Goal: Task Accomplishment & Management: Manage account settings

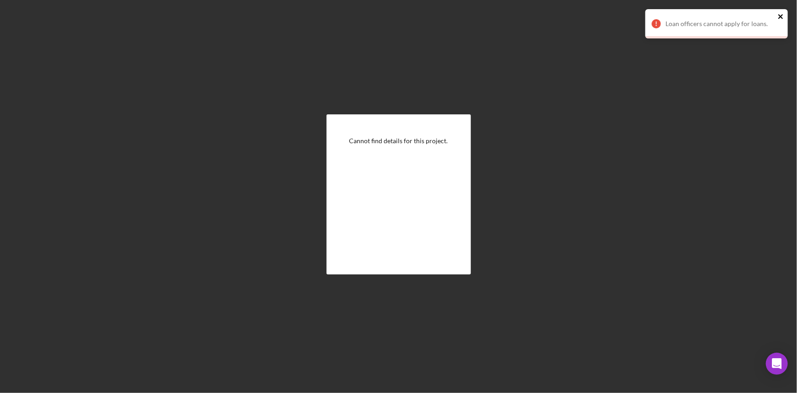
click at [784, 15] on icon "close" at bounding box center [781, 16] width 6 height 7
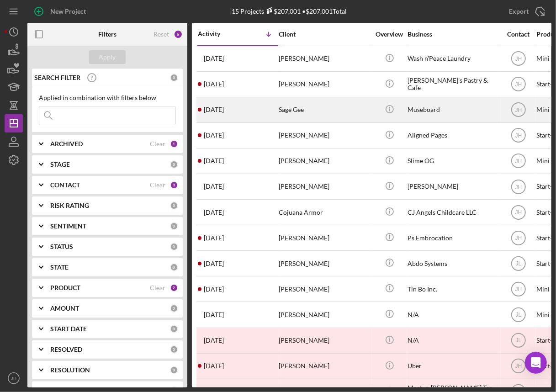
click at [312, 114] on div "Sage Gee" at bounding box center [324, 110] width 91 height 24
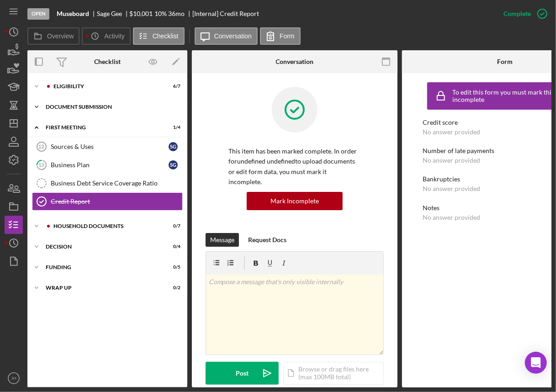
click at [91, 104] on div "Icon/Expander Document Submission 0 / 6" at bounding box center [107, 107] width 160 height 18
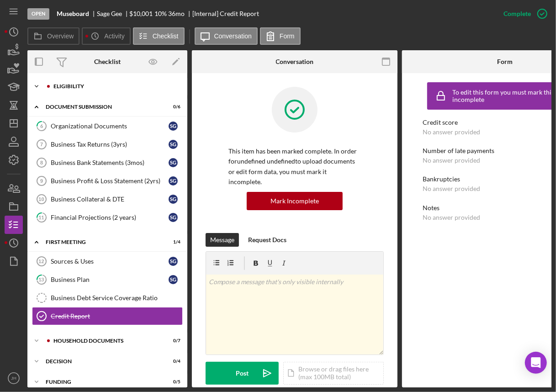
click at [93, 90] on div "Icon/Expander Eligibility 6 / 7" at bounding box center [107, 86] width 160 height 18
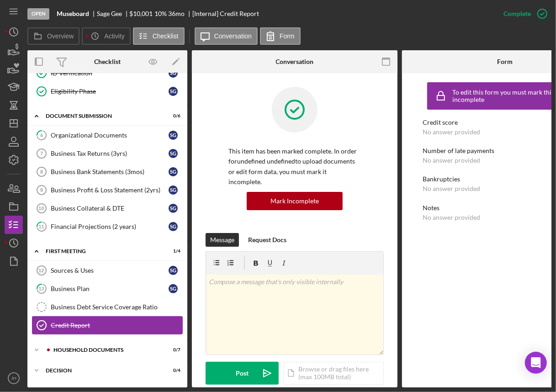
scroll to position [124, 0]
click at [102, 347] on div "Household Documents" at bounding box center [114, 349] width 122 height 5
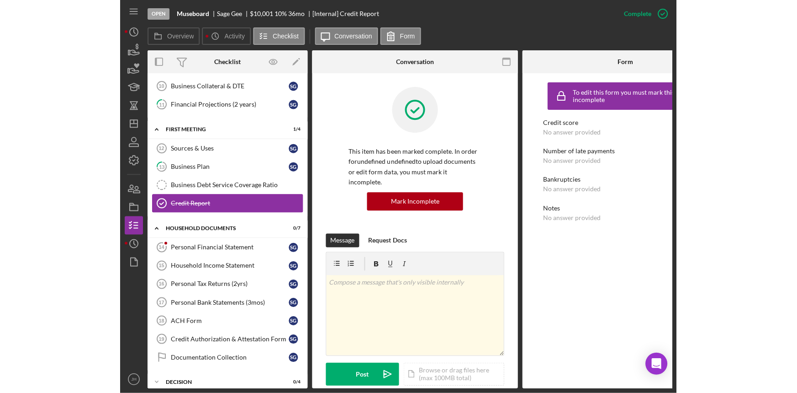
scroll to position [249, 0]
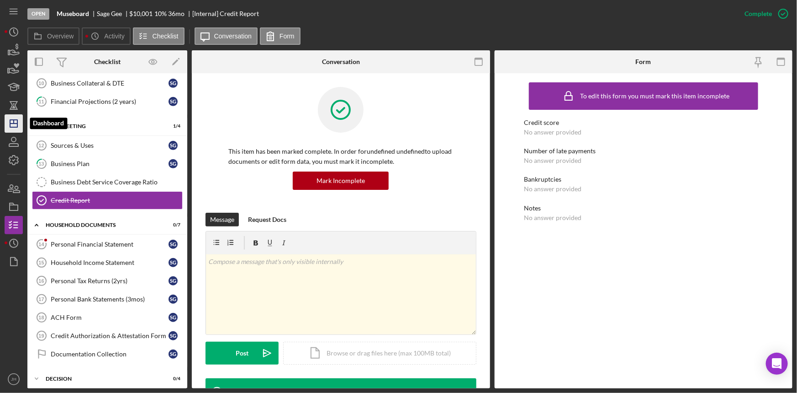
click at [17, 124] on polygon "button" at bounding box center [13, 123] width 7 height 7
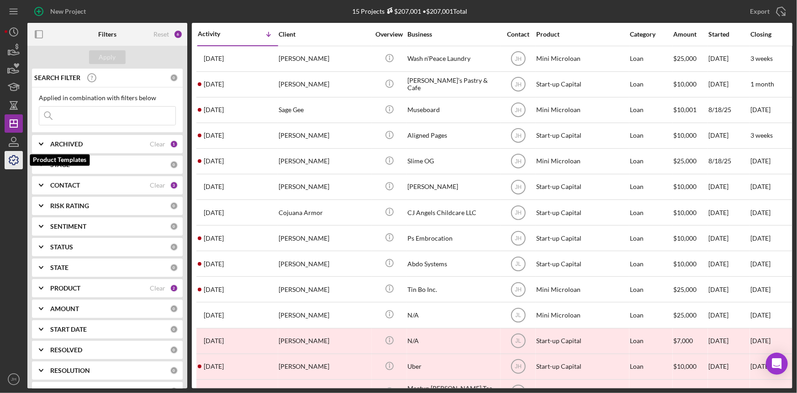
click at [16, 164] on icon "button" at bounding box center [13, 160] width 23 height 23
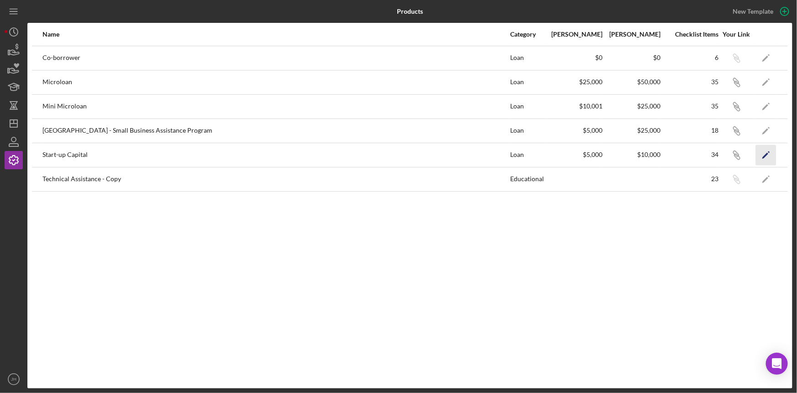
click at [556, 155] on icon "Icon/Edit" at bounding box center [766, 154] width 21 height 21
click at [556, 152] on icon "button" at bounding box center [736, 153] width 5 height 5
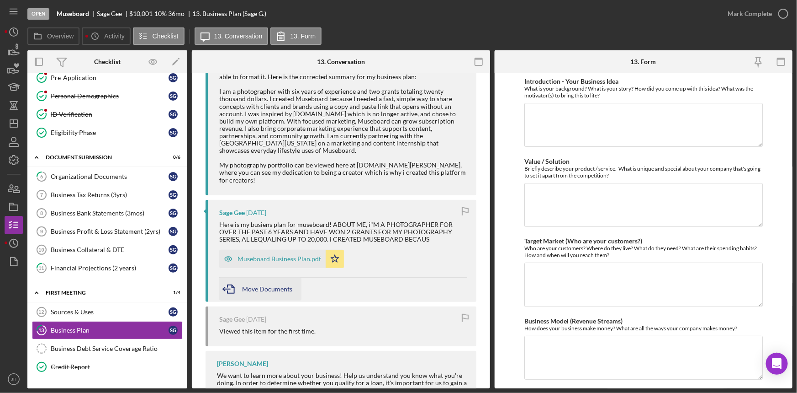
scroll to position [249, 0]
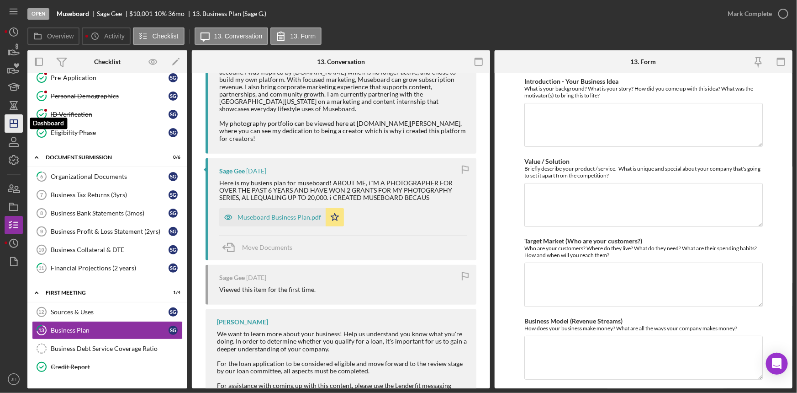
click at [10, 126] on polygon "button" at bounding box center [13, 123] width 7 height 7
